Goal: Information Seeking & Learning: Check status

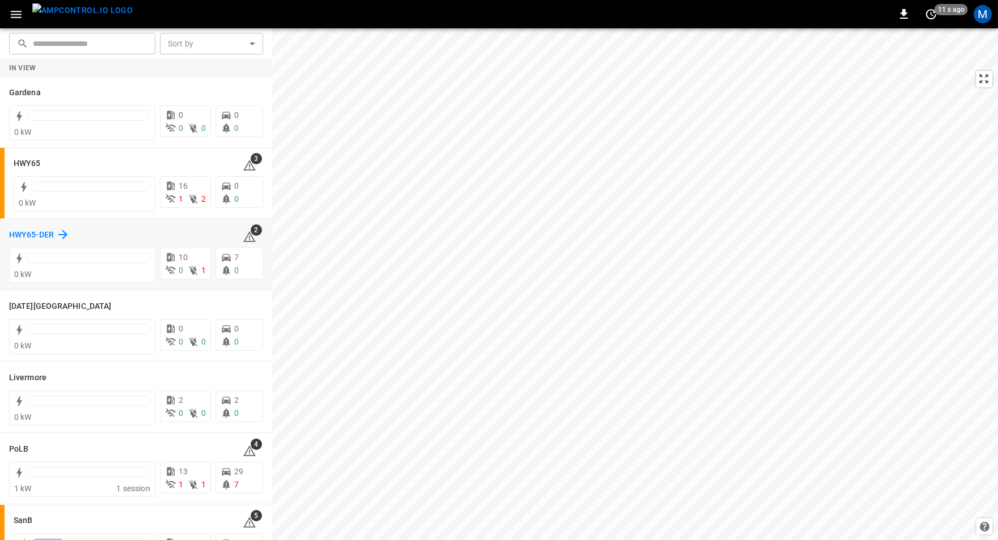
click at [37, 234] on h6 "HWY65-DER" at bounding box center [31, 235] width 45 height 12
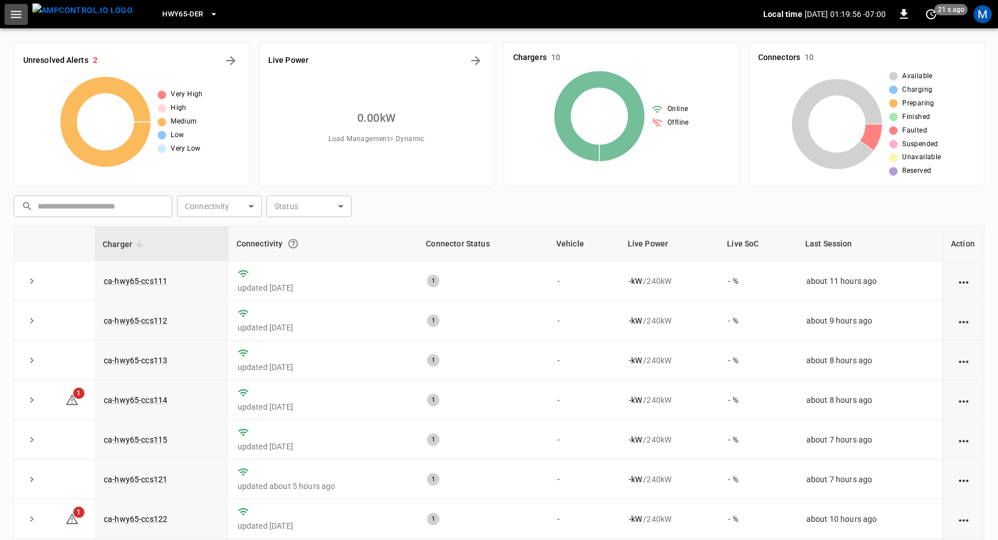
click at [14, 15] on icon "button" at bounding box center [16, 14] width 14 height 14
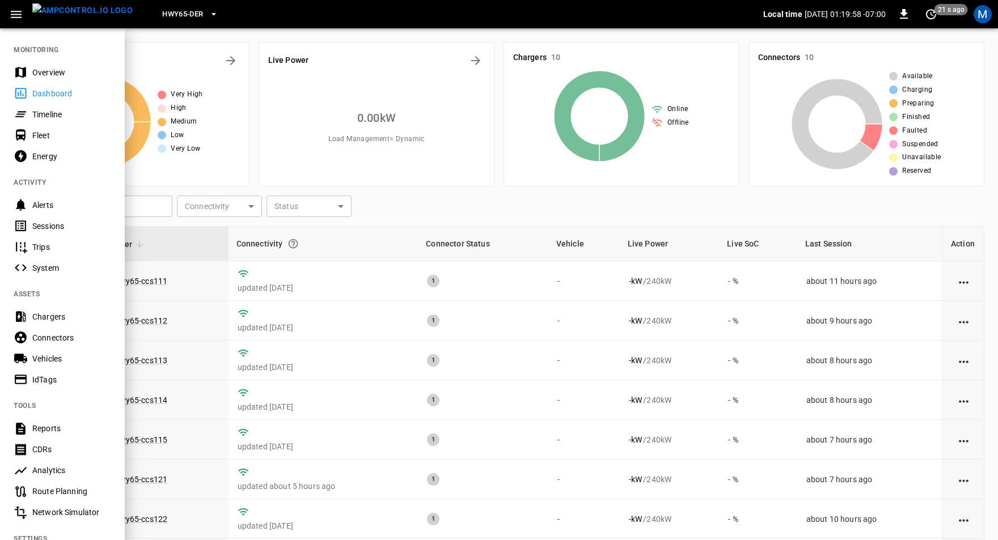
click at [66, 228] on div "Sessions" at bounding box center [71, 226] width 79 height 11
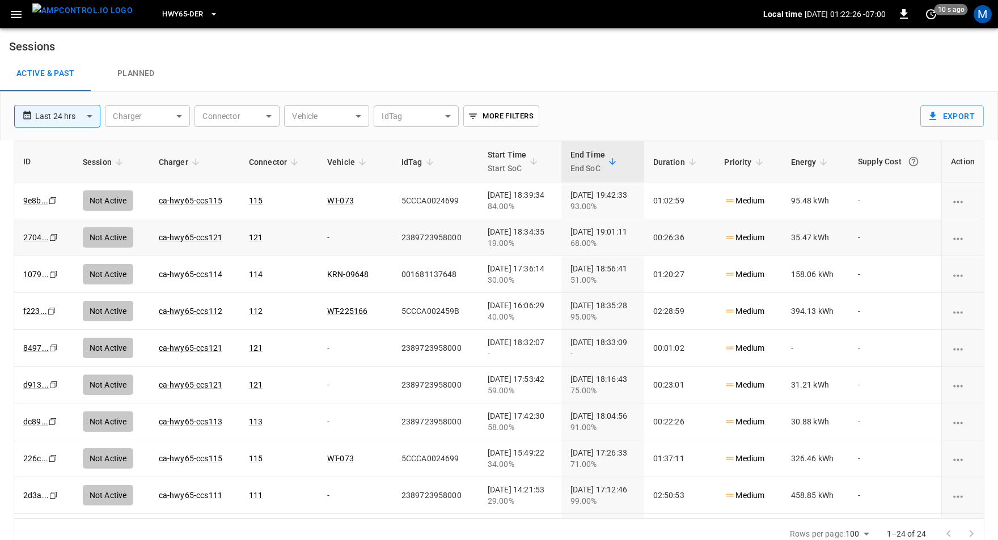
click at [51, 236] on icon "Copy" at bounding box center [53, 237] width 9 height 9
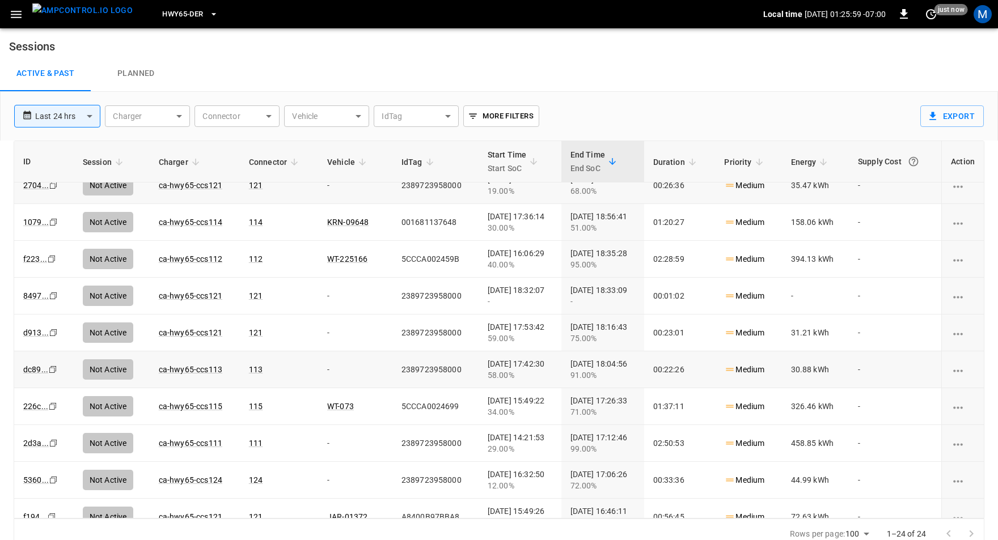
scroll to position [96, 0]
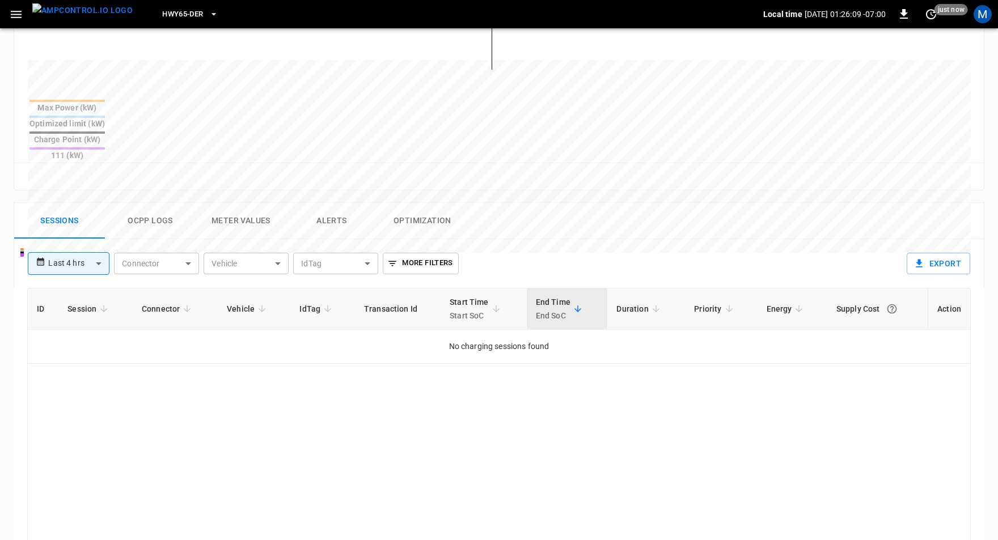
scroll to position [405, 0]
click at [92, 223] on body "**********" at bounding box center [499, 152] width 998 height 1115
drag, startPoint x: 66, startPoint y: 265, endPoint x: 133, endPoint y: 260, distance: 67.6
click at [66, 265] on li "Last 24 hrs" at bounding box center [68, 266] width 82 height 19
type input "**********"
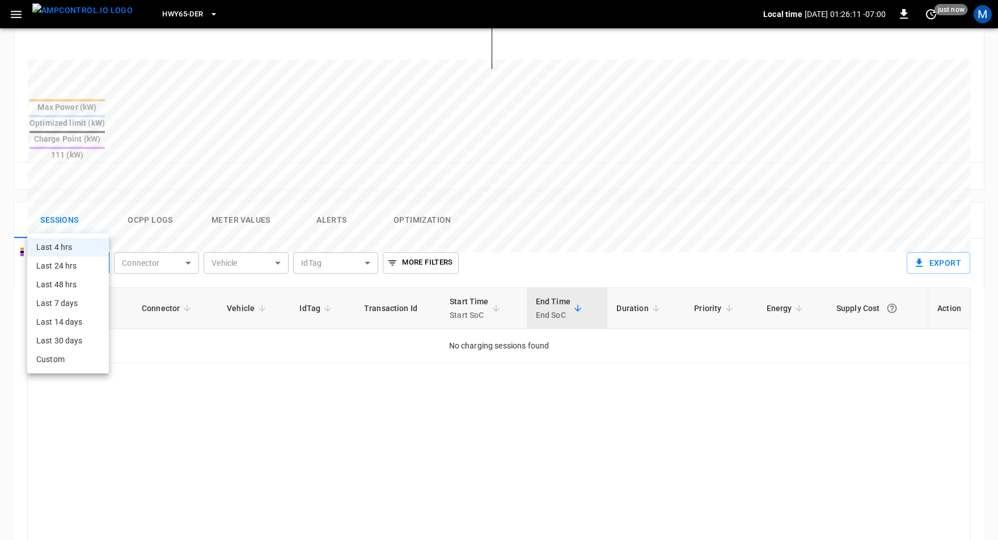
type input "**********"
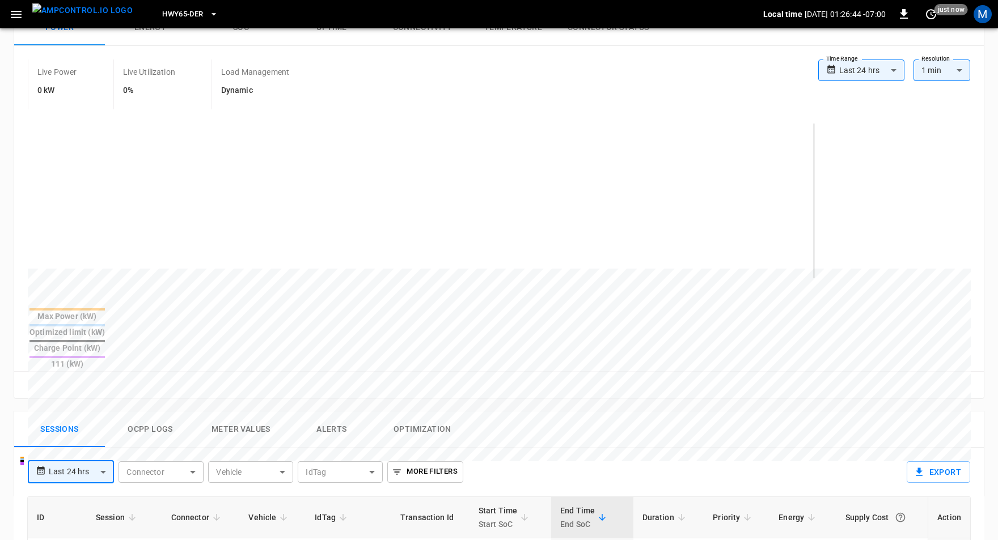
scroll to position [208, 0]
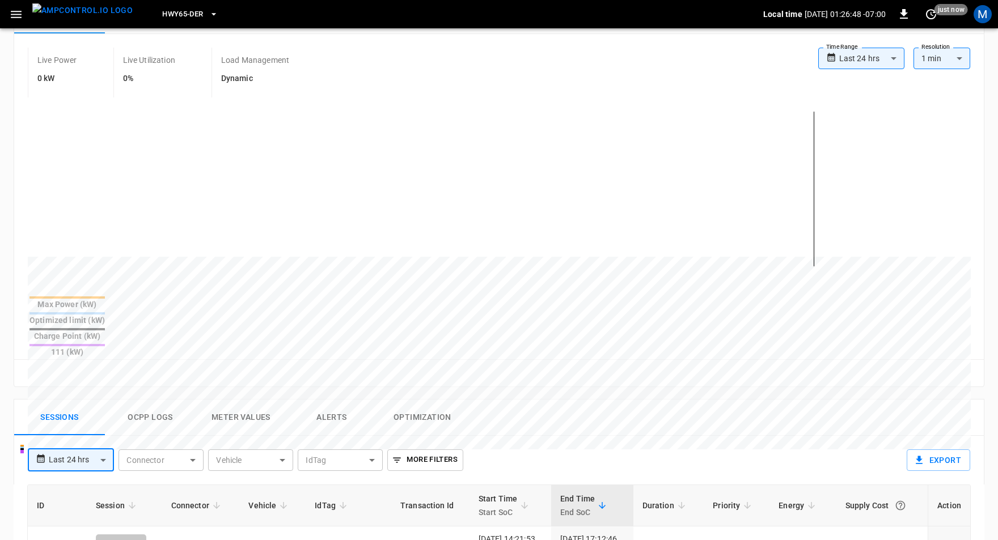
click at [163, 400] on button "Ocpp logs" at bounding box center [150, 418] width 91 height 36
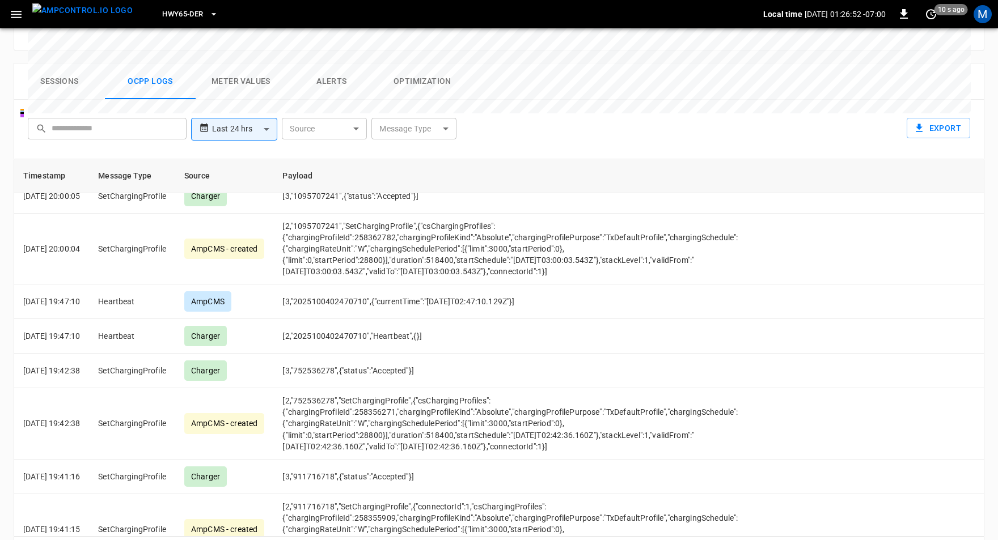
scroll to position [4034, 0]
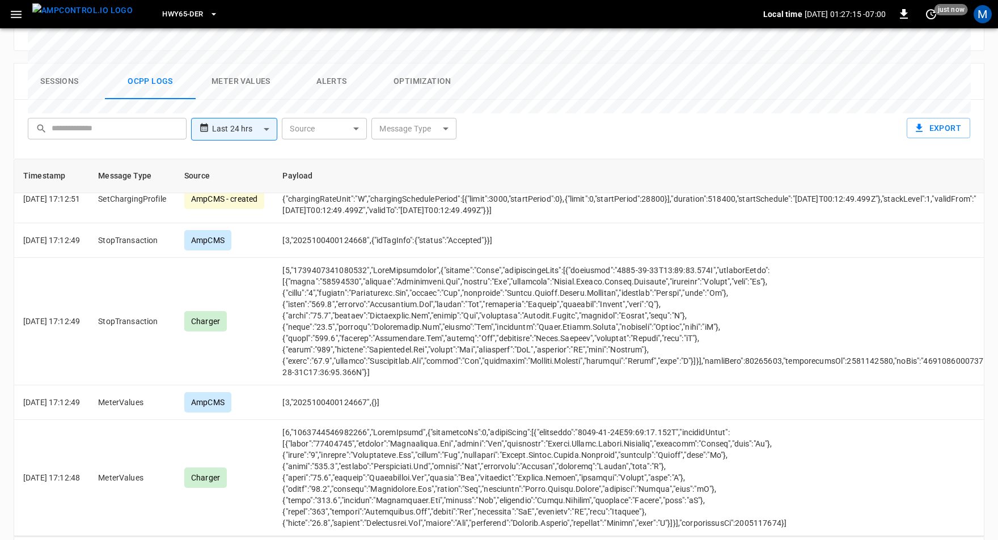
scroll to position [3782, 0]
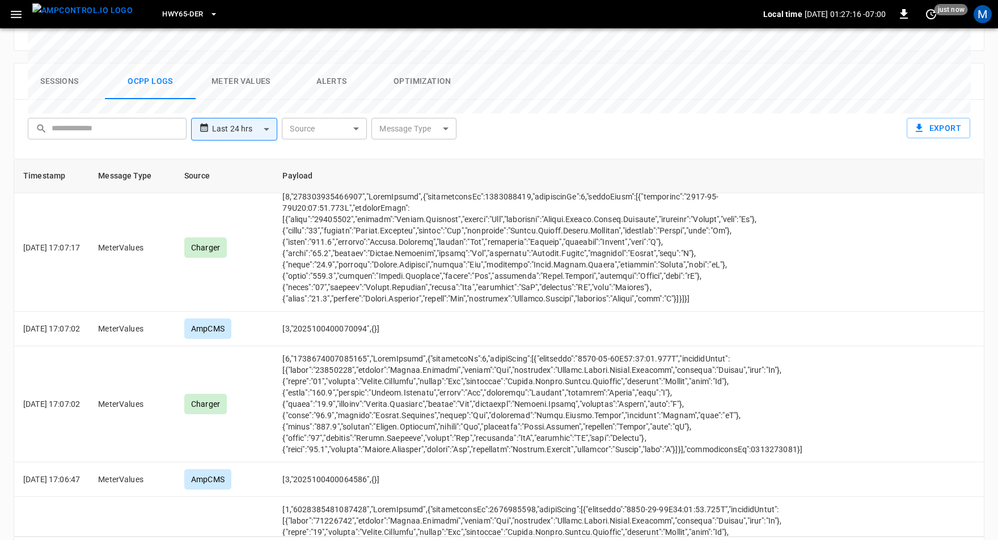
scroll to position [4034, 0]
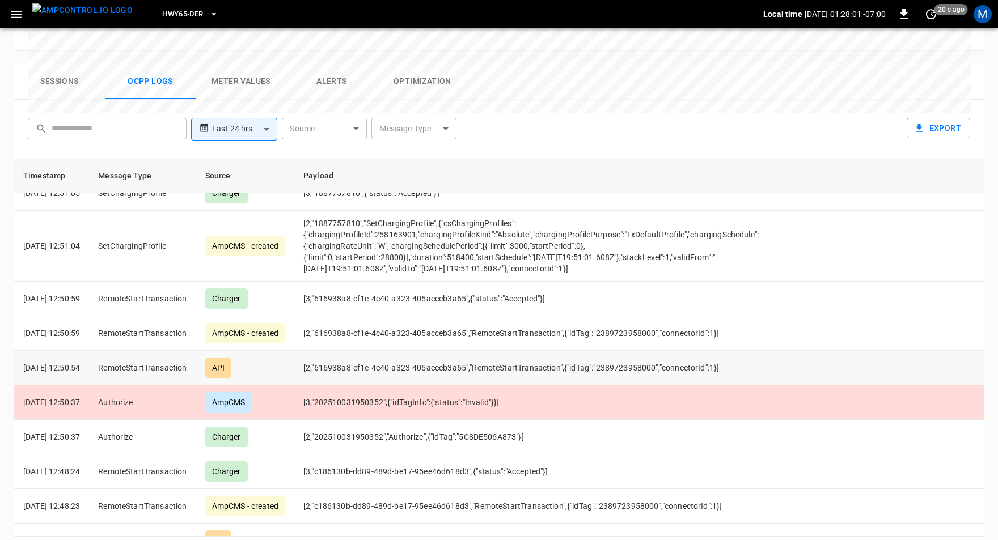
scroll to position [2401, 0]
click at [504, 349] on td "[2,"616938a8-cf1e-4c40-a323-405acceb3a65","RemoteStartTransaction",{"idTag":"23…" at bounding box center [530, 366] width 473 height 35
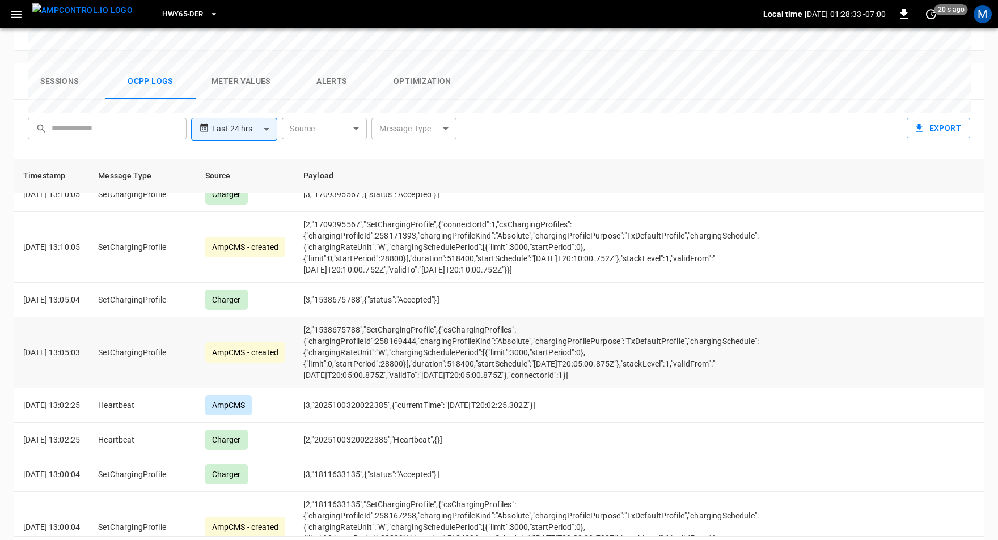
scroll to position [1519, 0]
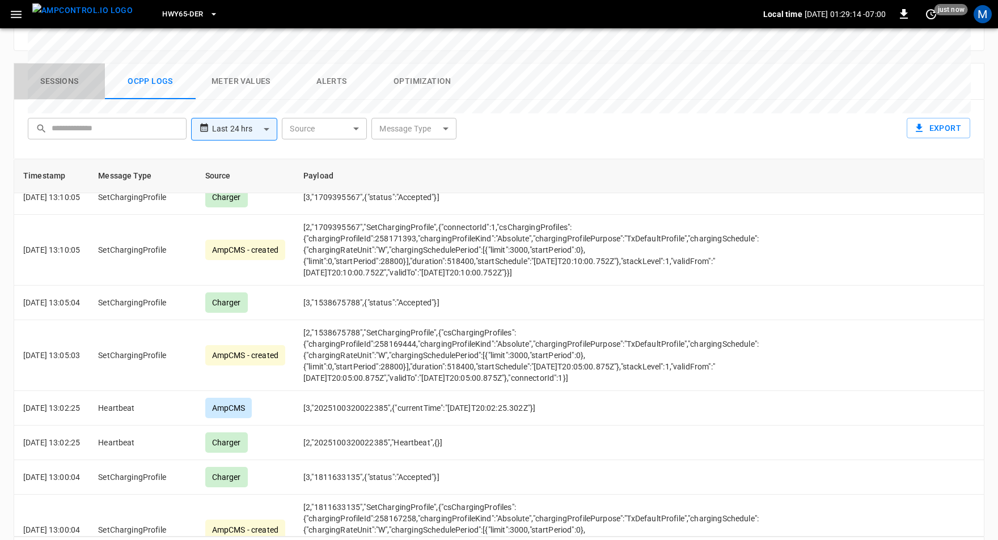
click at [72, 63] on button "Sessions" at bounding box center [59, 81] width 91 height 36
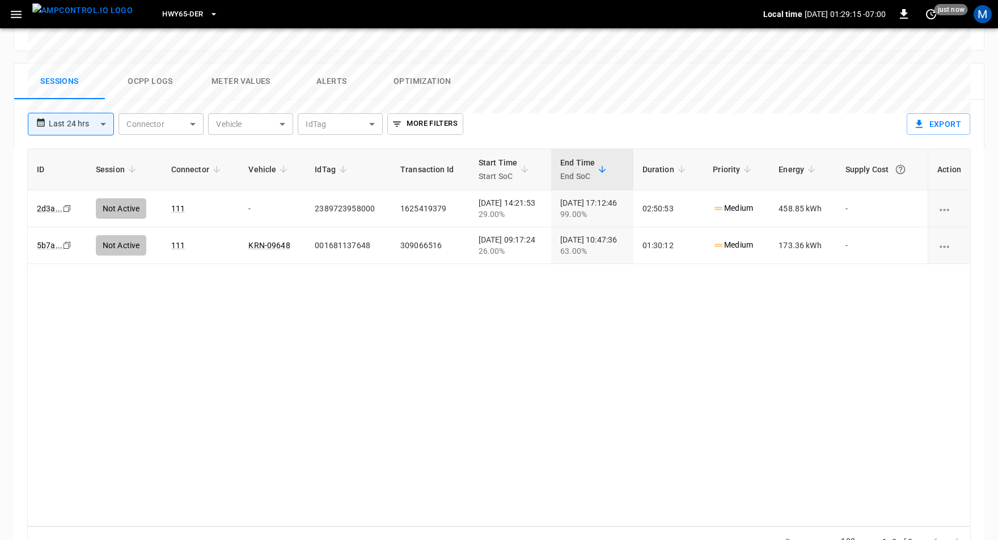
scroll to position [534, 0]
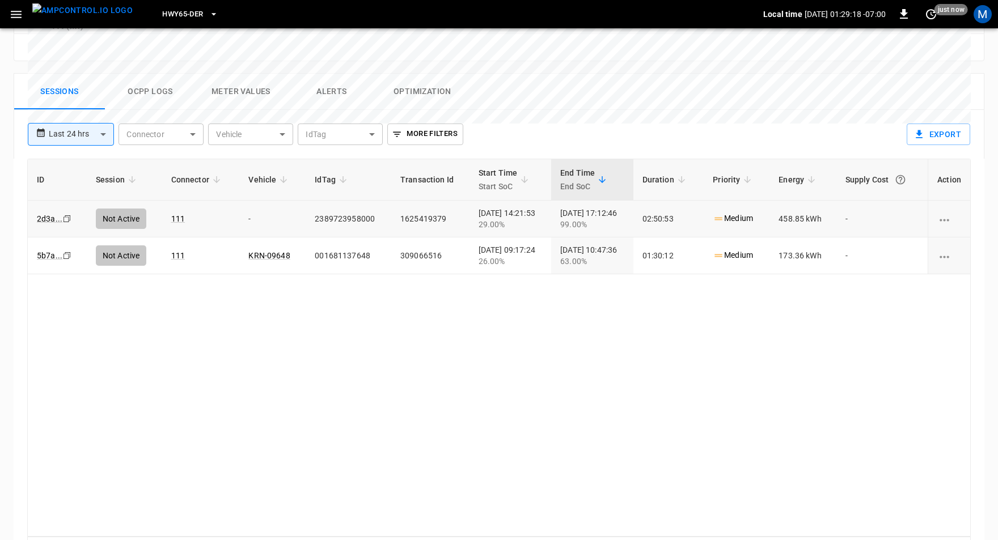
click at [65, 214] on icon "Copy" at bounding box center [66, 218] width 9 height 9
click at [164, 74] on button "Ocpp logs" at bounding box center [150, 92] width 91 height 36
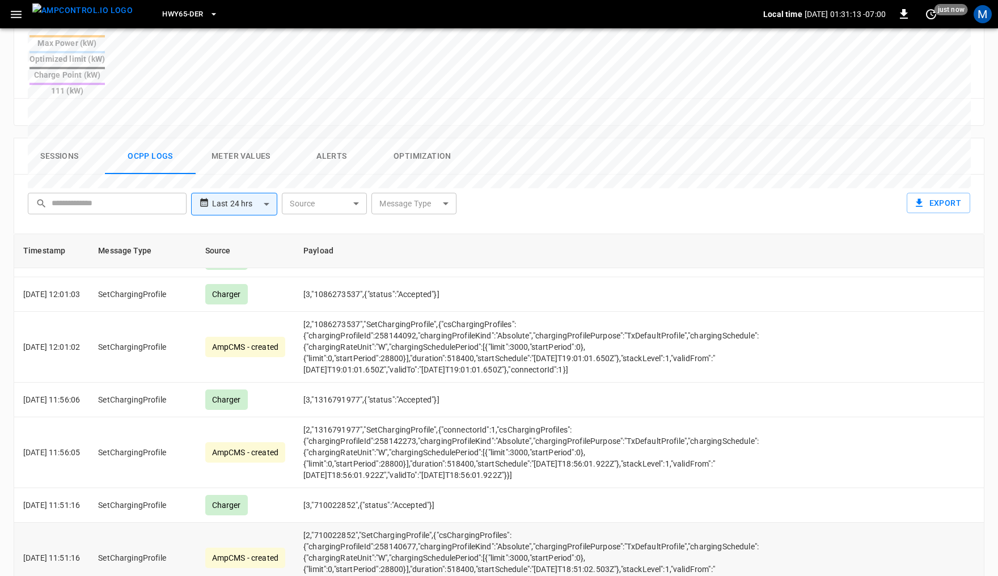
scroll to position [533, 0]
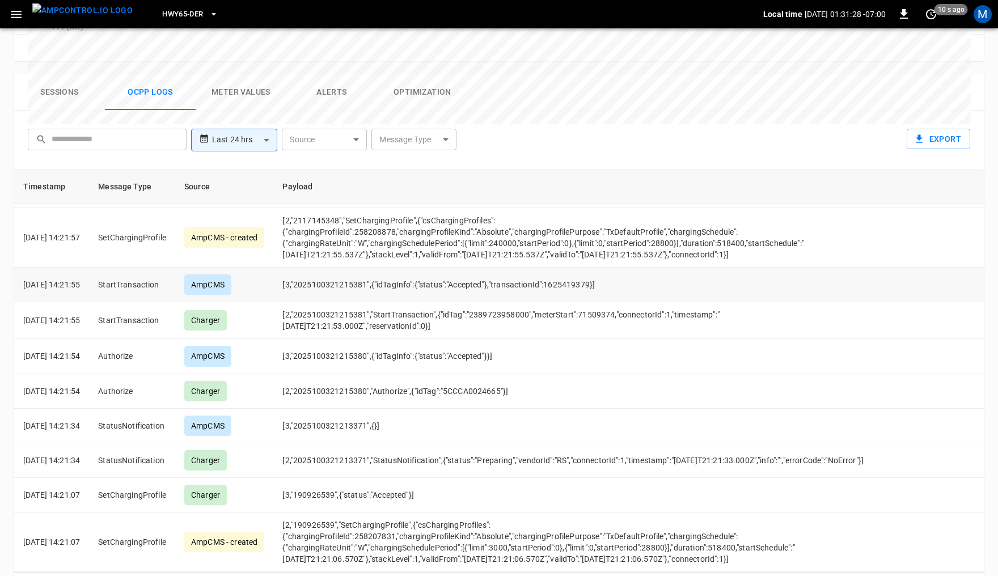
scroll to position [6563, 0]
click at [482, 409] on td "[2,"2025100321215380","Authorize",{"idTag":"5CCCA0024665"}]" at bounding box center [572, 391] width 599 height 35
copy td "5CCCA0024665"
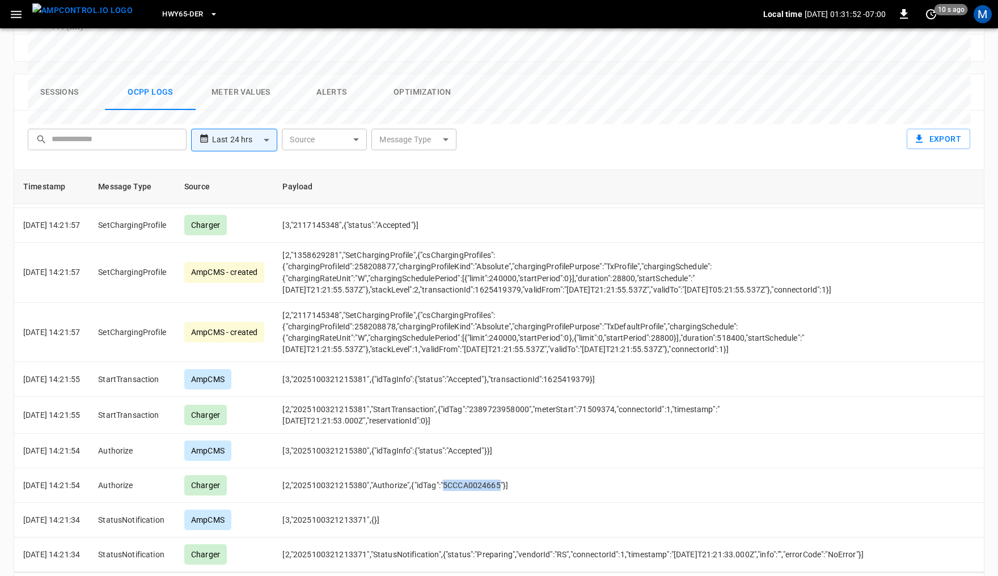
scroll to position [6714, 0]
click at [16, 13] on icon "button" at bounding box center [16, 14] width 14 height 14
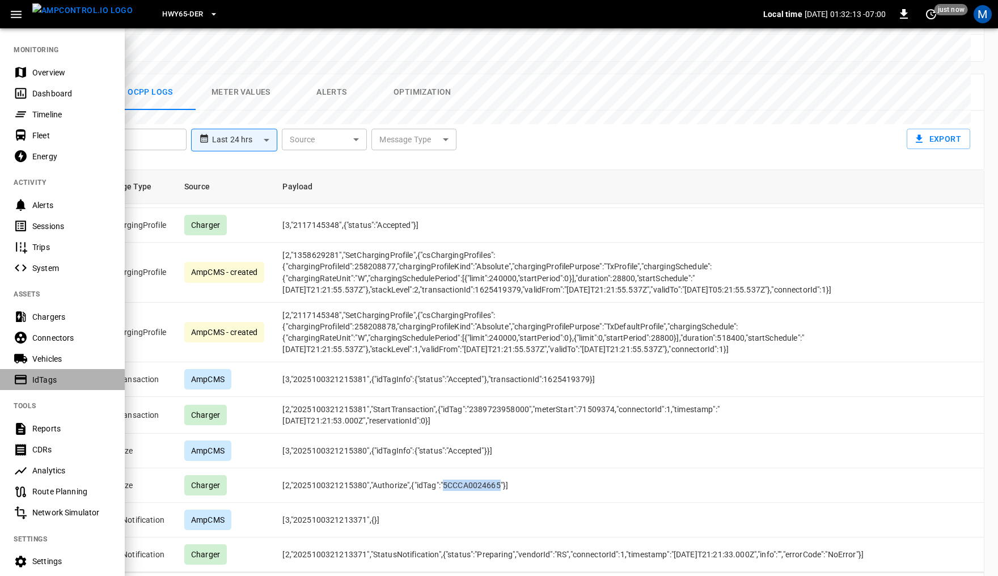
click at [40, 382] on div "IdTags" at bounding box center [71, 379] width 79 height 11
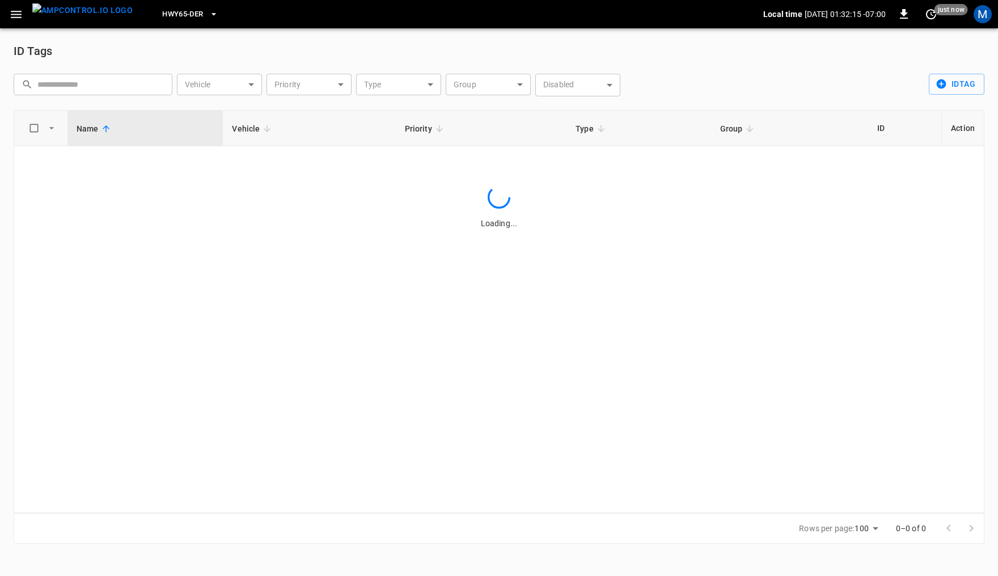
click at [115, 78] on input "text" at bounding box center [100, 84] width 127 height 21
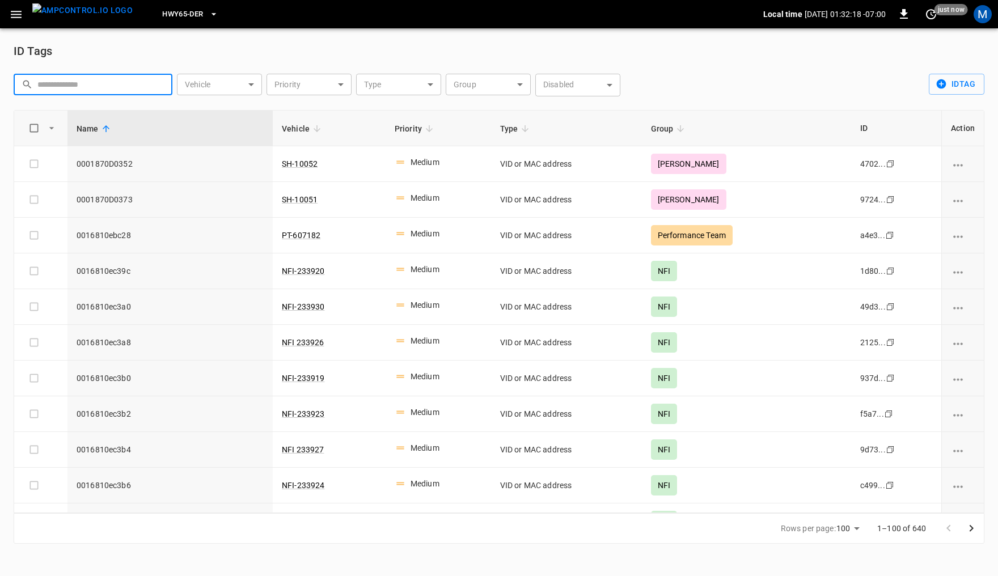
paste input "**********"
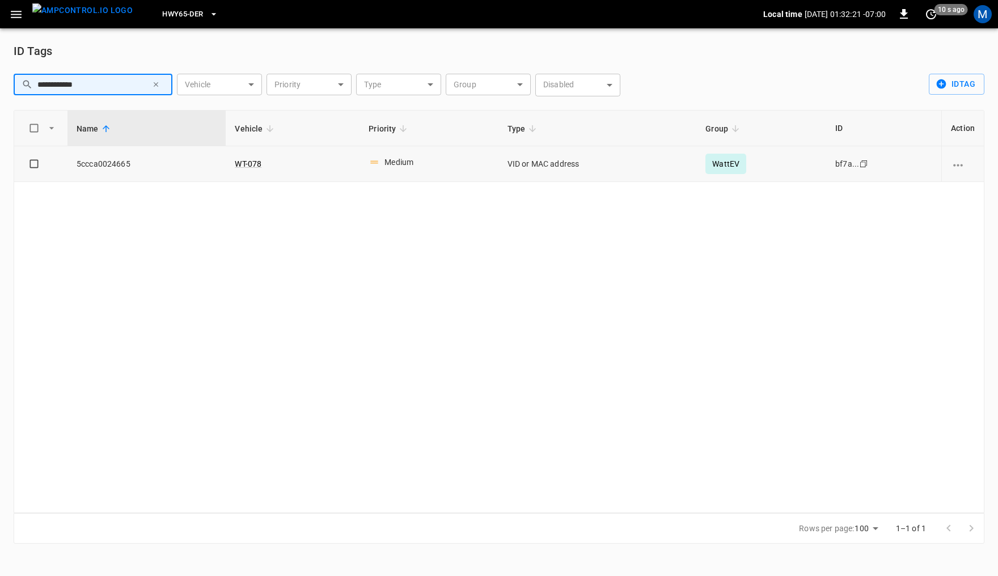
type input "**********"
drag, startPoint x: 283, startPoint y: 164, endPoint x: 230, endPoint y: 162, distance: 52.8
click at [228, 162] on td "WT-078" at bounding box center [293, 164] width 134 height 36
copy link "WT-078"
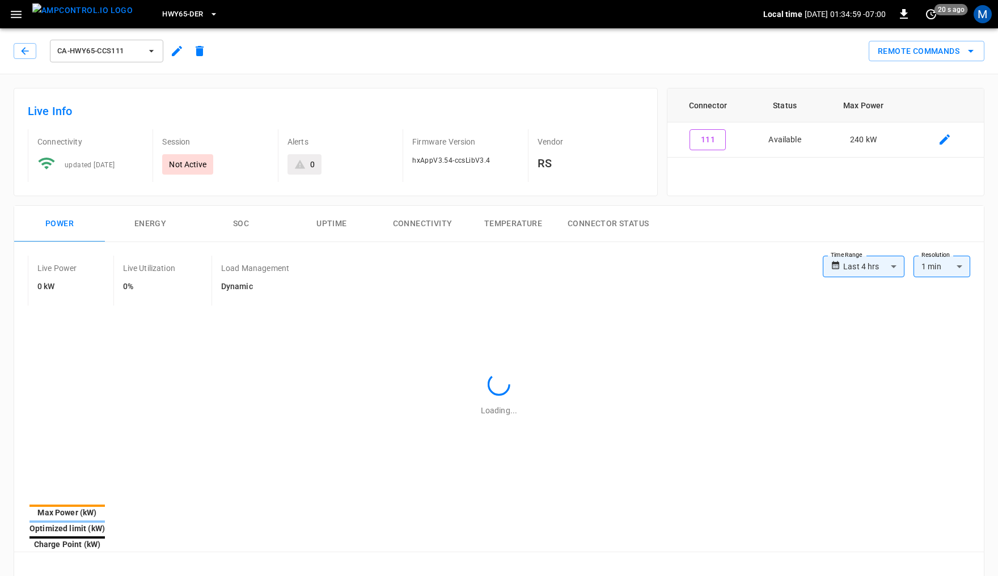
type input "**********"
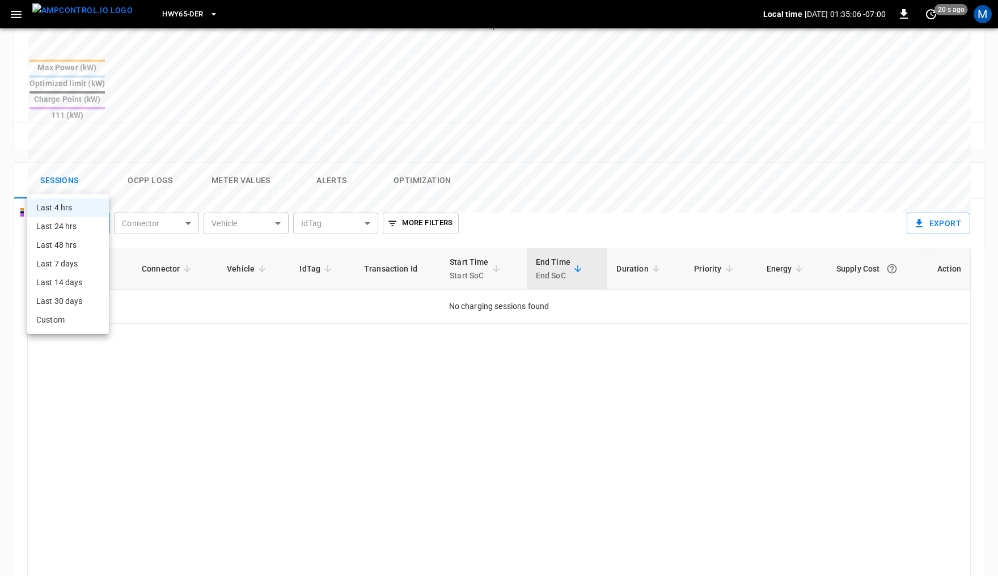
click at [90, 179] on body "**********" at bounding box center [499, 125] width 998 height 1140
click at [81, 223] on li "Last 24 hrs" at bounding box center [68, 226] width 82 height 19
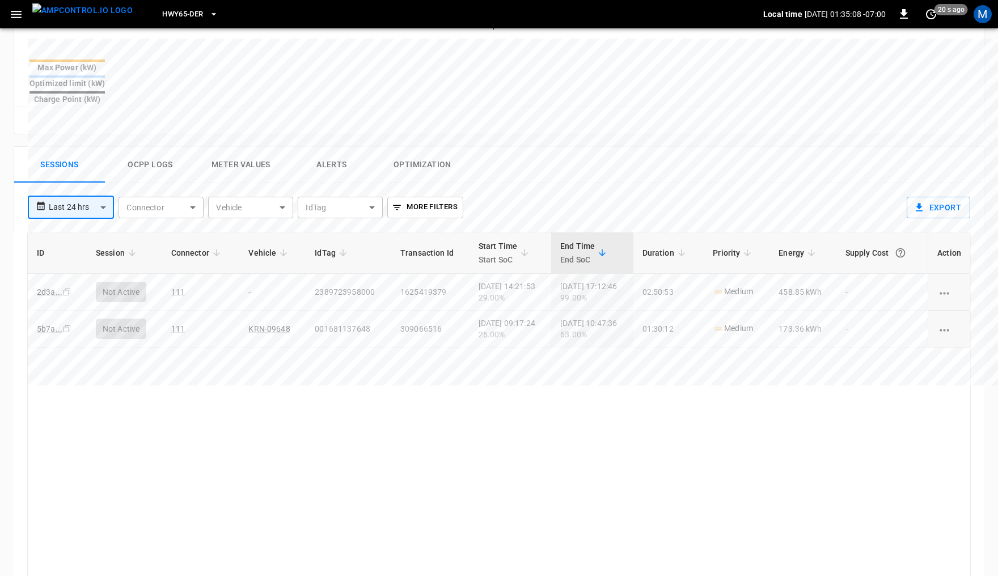
type input "**********"
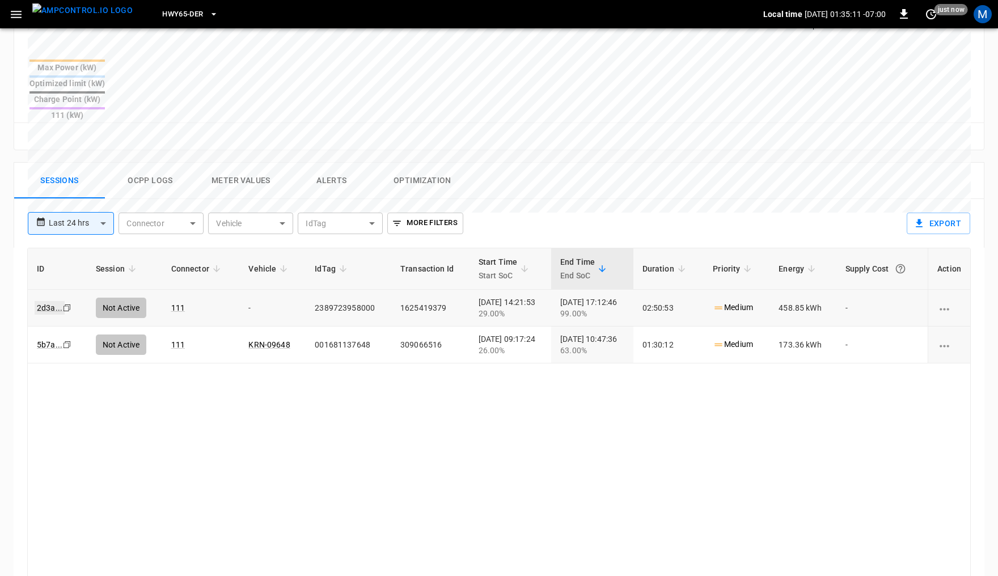
click at [46, 301] on link "2d3a ..." at bounding box center [50, 308] width 30 height 14
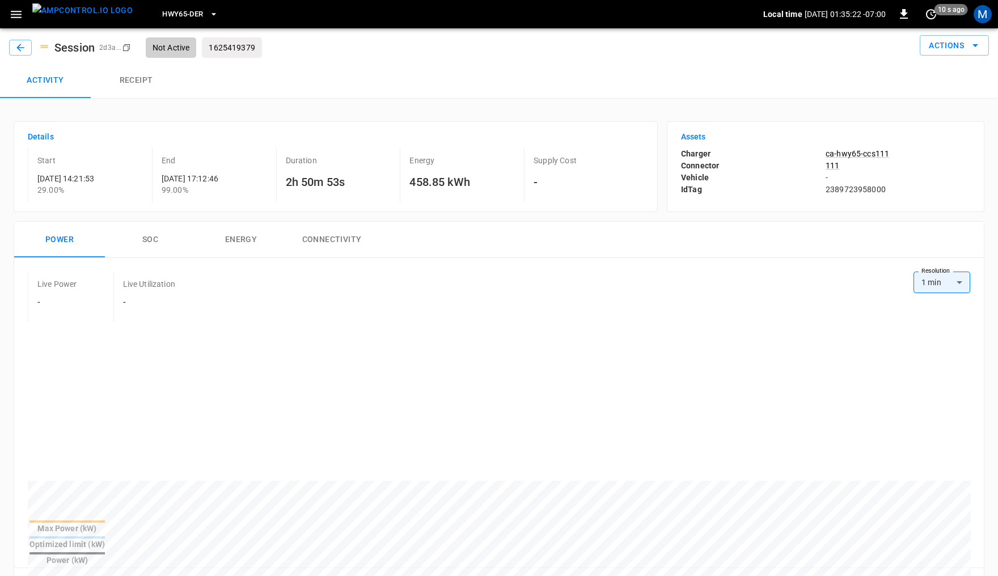
drag, startPoint x: 162, startPoint y: 175, endPoint x: 237, endPoint y: 176, distance: 74.8
click at [237, 176] on p "[DATE] 17:12:46" at bounding box center [217, 178] width 110 height 11
drag, startPoint x: 37, startPoint y: 175, endPoint x: 217, endPoint y: 54, distance: 216.8
click at [120, 173] on p "[DATE] 14:21:53" at bounding box center [92, 178] width 110 height 11
copy p "[DATE] 14:21:53"
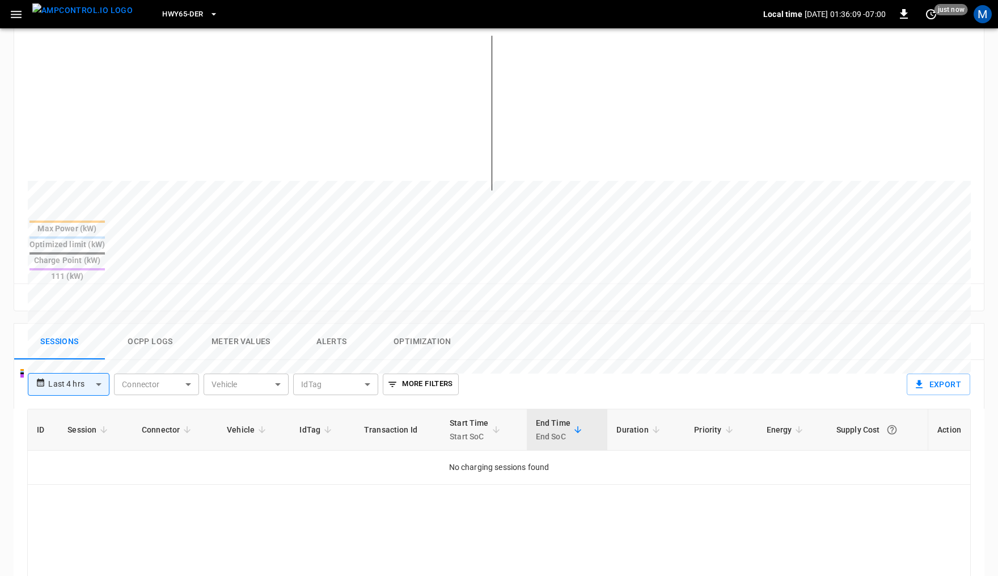
scroll to position [286, 0]
click at [70, 341] on body "**********" at bounding box center [499, 284] width 998 height 1140
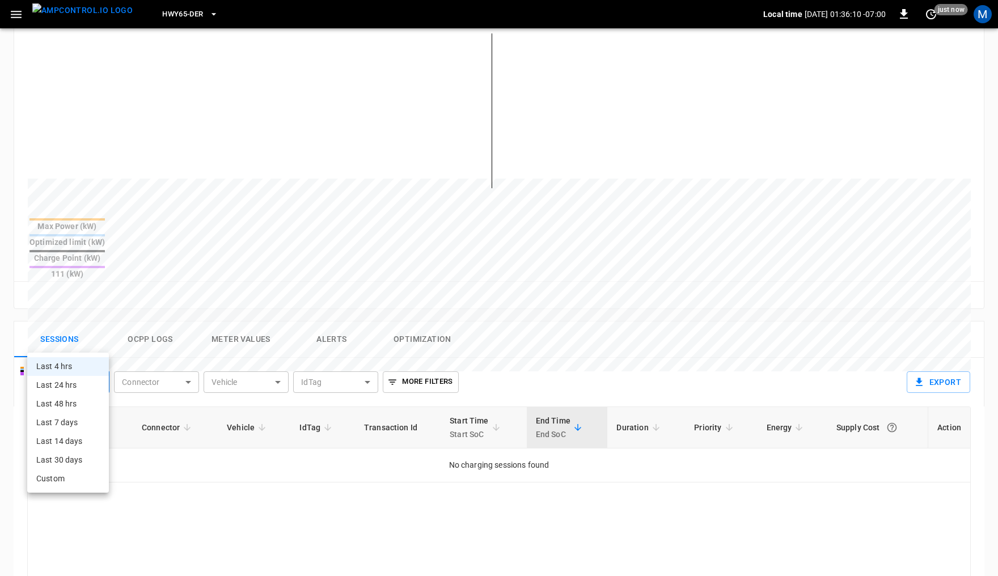
drag, startPoint x: 69, startPoint y: 387, endPoint x: 80, endPoint y: 384, distance: 11.7
click at [69, 387] on li "Last 24 hrs" at bounding box center [68, 385] width 82 height 19
type input "**********"
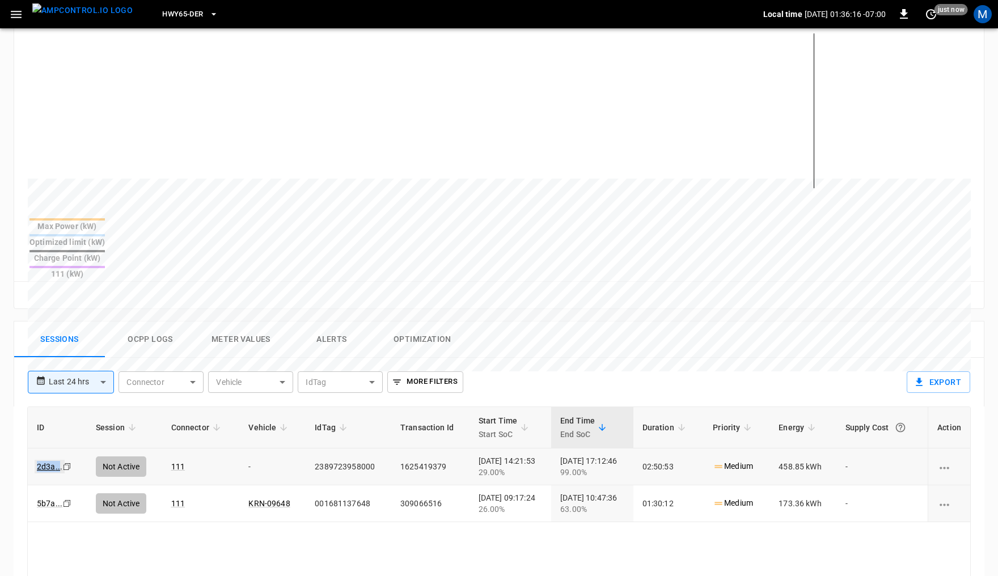
drag, startPoint x: 30, startPoint y: 424, endPoint x: 56, endPoint y: 425, distance: 25.5
click at [58, 448] on td "2d3a ... Copy" at bounding box center [57, 466] width 59 height 37
drag, startPoint x: 53, startPoint y: 426, endPoint x: 368, endPoint y: 20, distance: 514.0
click at [53, 462] on link "2d3a ..." at bounding box center [50, 466] width 26 height 9
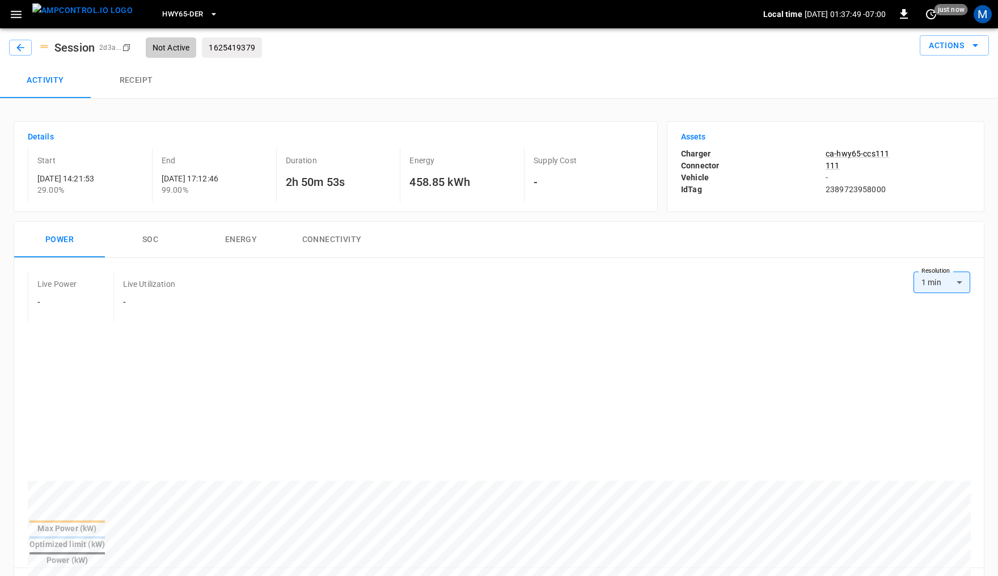
click at [81, 11] on img "menu" at bounding box center [82, 10] width 100 height 14
